Goal: Information Seeking & Learning: Learn about a topic

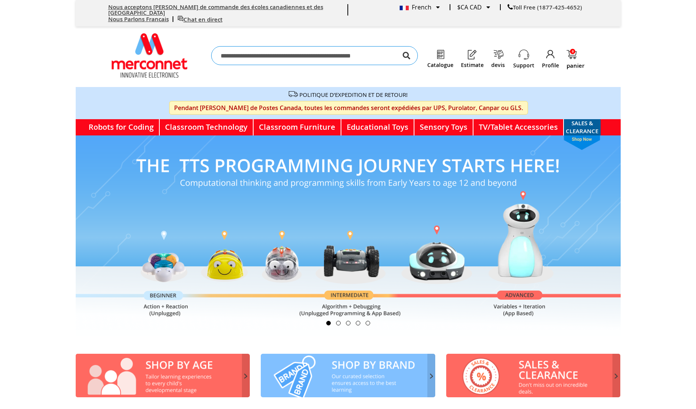
click at [467, 53] on link at bounding box center [472, 55] width 23 height 12
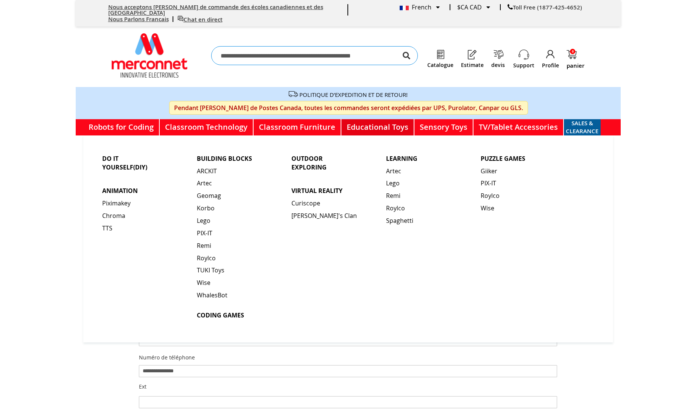
click at [353, 122] on link "Educational Toys" at bounding box center [378, 127] width 73 height 16
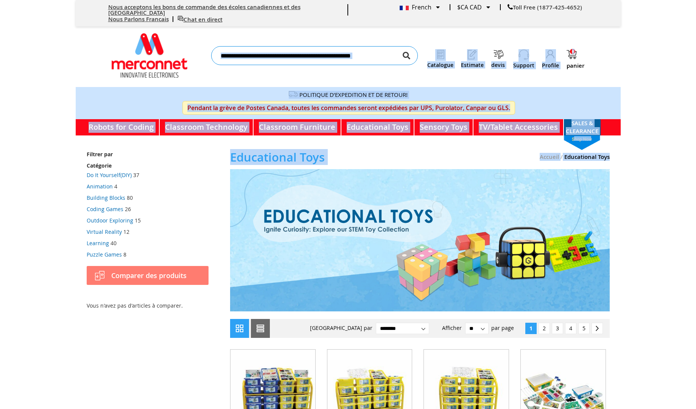
click at [679, 156] on body "Nous acceptons les bons de commande des écoles canadiennes et des Etats-Unis No…" at bounding box center [348, 204] width 696 height 409
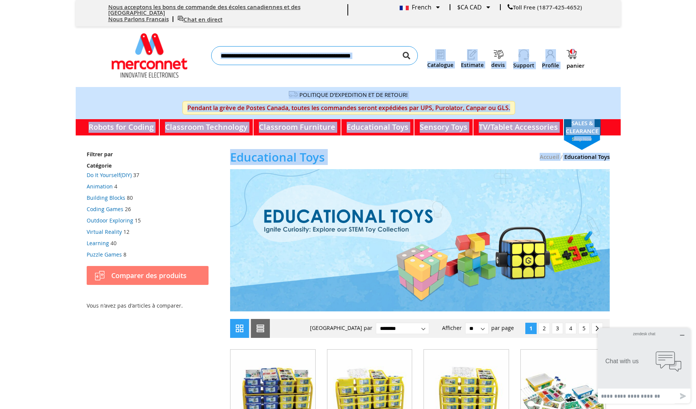
click at [657, 141] on body "Nous acceptons [PERSON_NAME] de commande des écoles canadiennes et des Etats-Un…" at bounding box center [348, 204] width 696 height 409
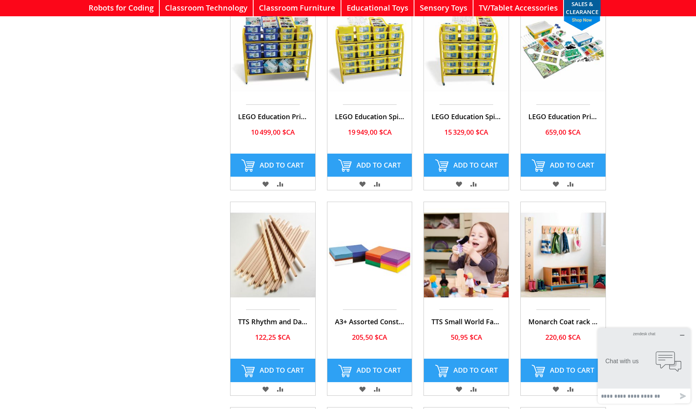
scroll to position [203, 0]
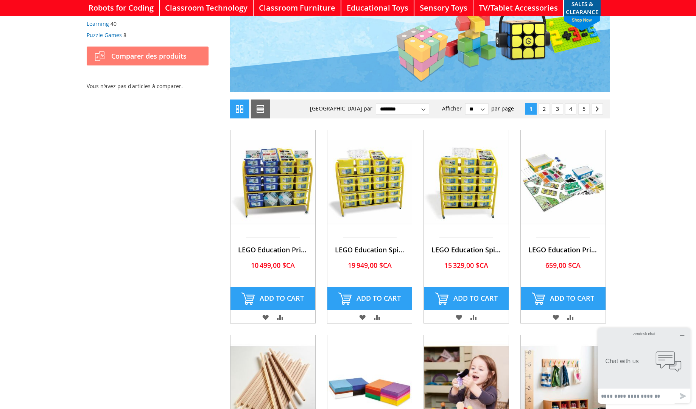
click at [305, 188] on img at bounding box center [273, 183] width 85 height 106
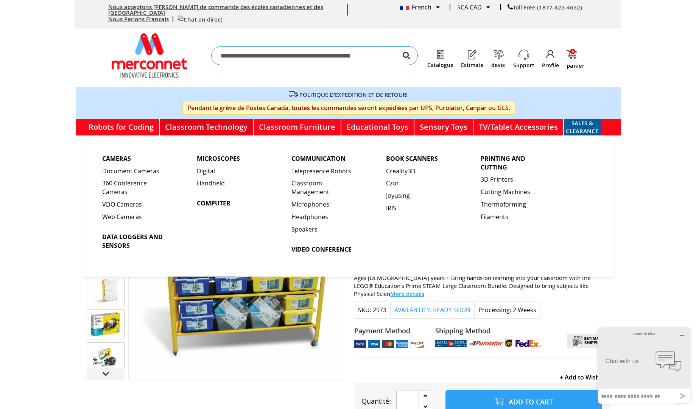
click at [182, 125] on link "Classroom Technology" at bounding box center [207, 127] width 94 height 16
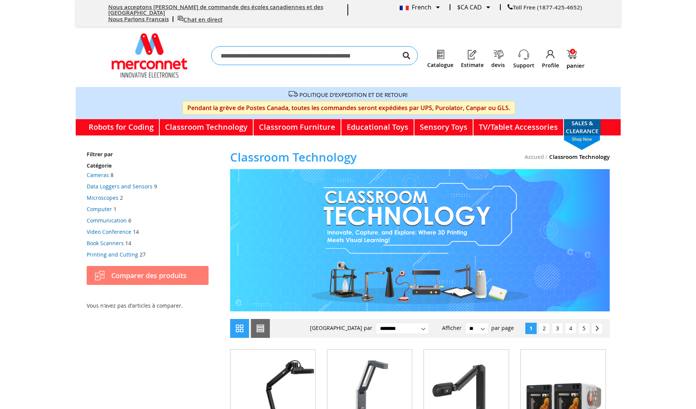
drag, startPoint x: 695, startPoint y: 83, endPoint x: 701, endPoint y: 115, distance: 32.8
click at [696, 115] on html "Nous acceptons [PERSON_NAME] de commande des écoles canadiennes et des Etats-Un…" at bounding box center [348, 204] width 696 height 409
